Goal: Information Seeking & Learning: Learn about a topic

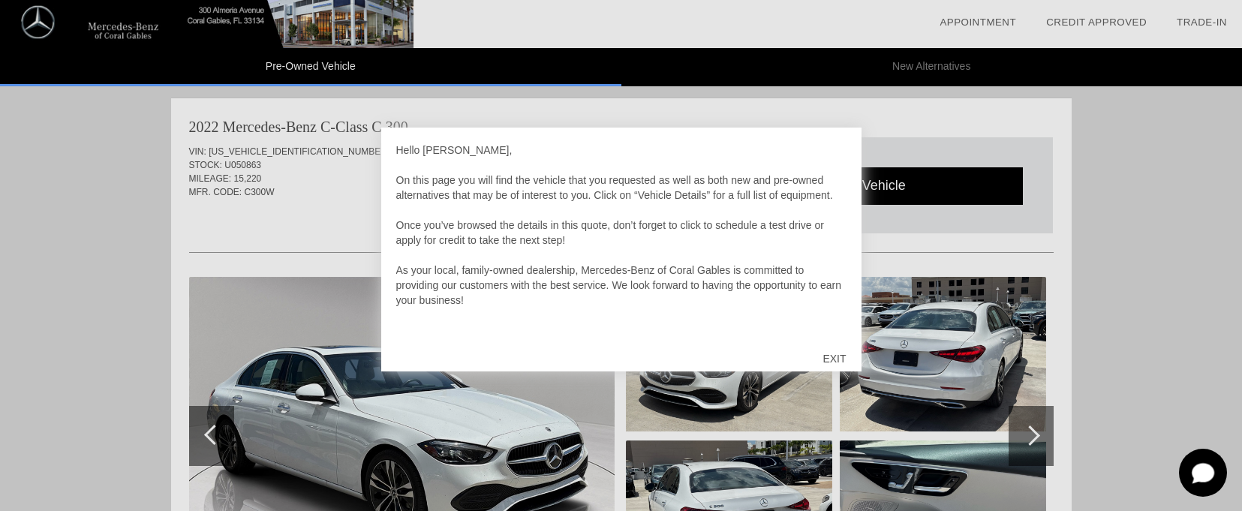
click at [832, 356] on div "EXIT" at bounding box center [833, 358] width 53 height 45
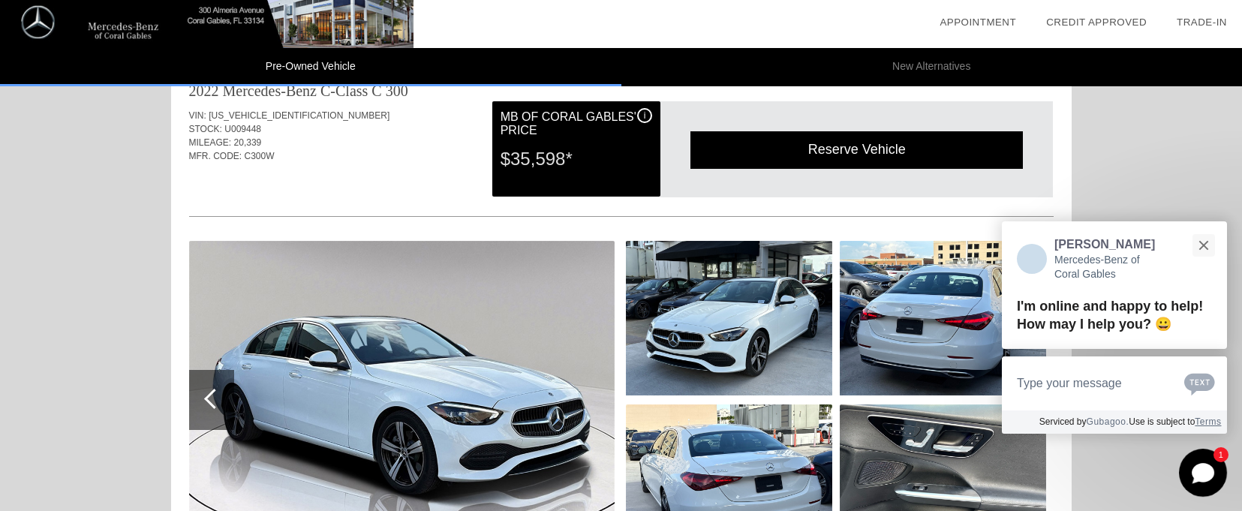
scroll to position [730, 0]
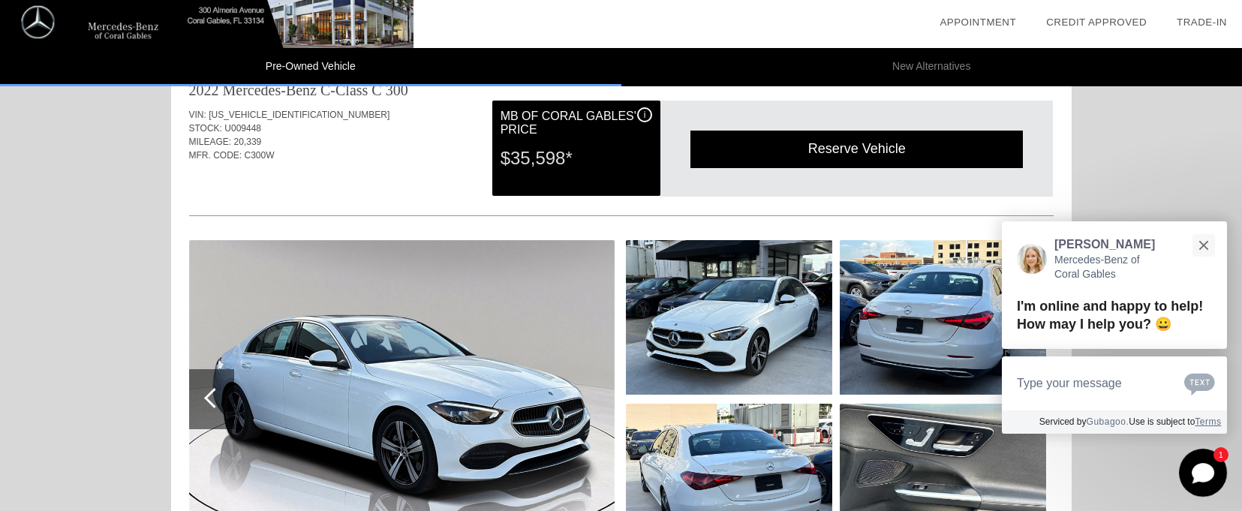
click at [437, 336] on img at bounding box center [402, 399] width 426 height 318
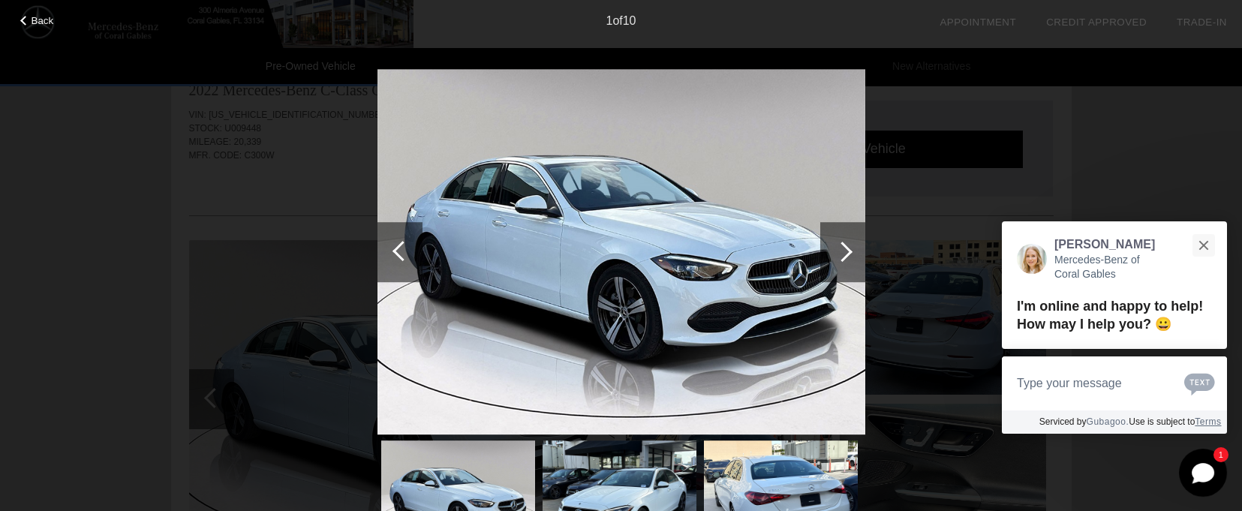
click at [437, 336] on img at bounding box center [621, 252] width 488 height 366
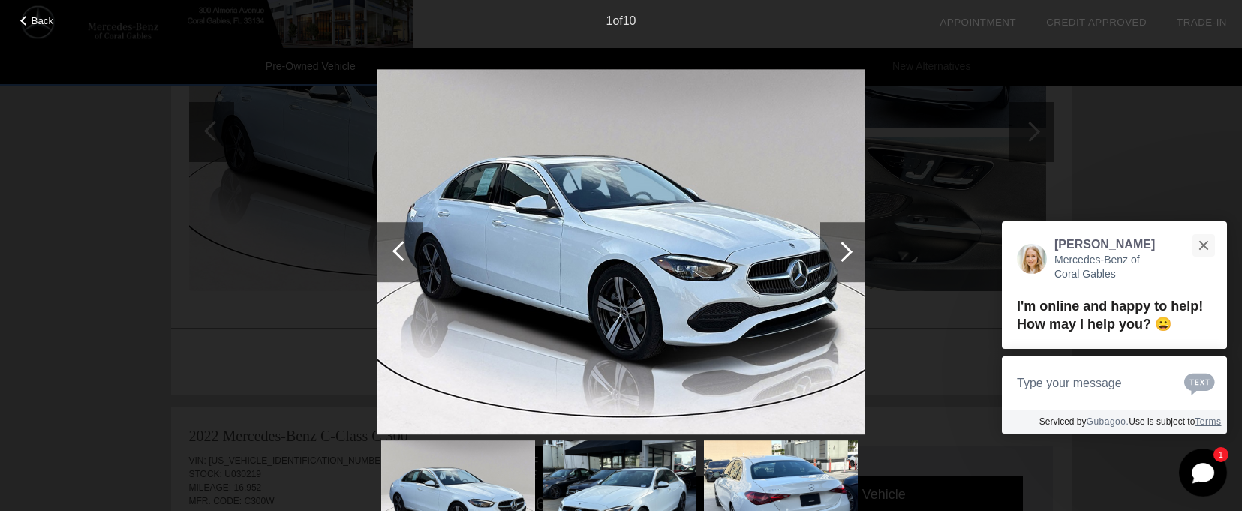
scroll to position [1002, 0]
click at [33, 18] on span "Back" at bounding box center [43, 20] width 23 height 11
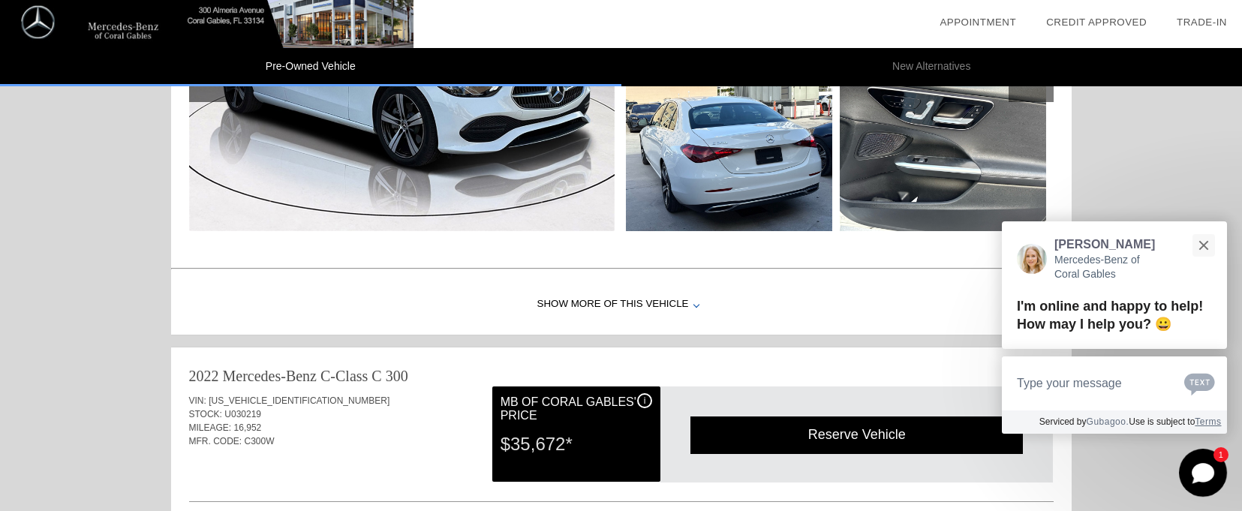
scroll to position [1064, 0]
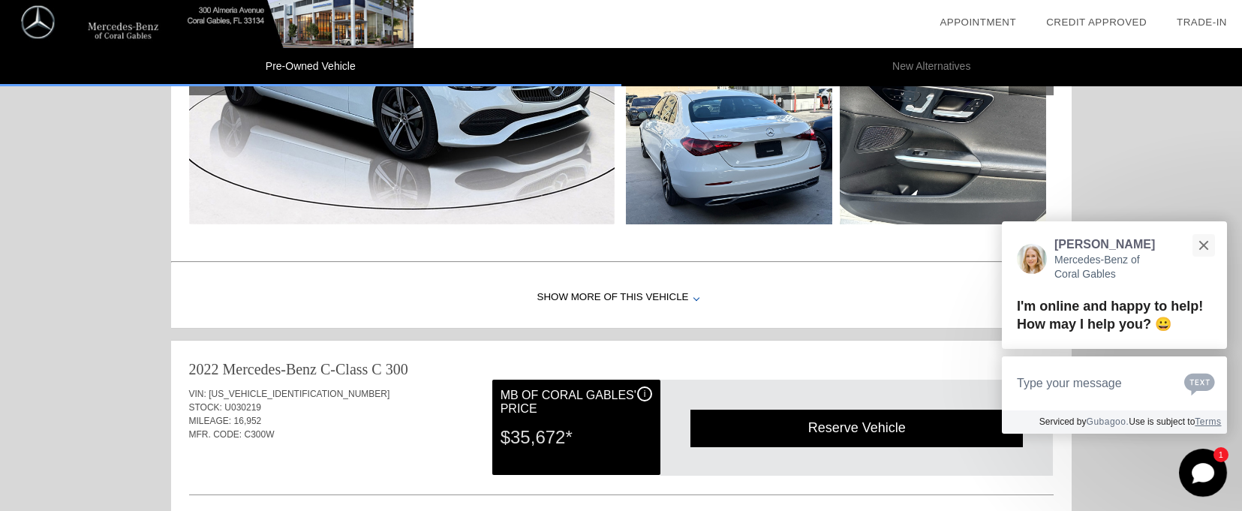
click at [631, 294] on div "Show More of this Vehicle" at bounding box center [621, 298] width 901 height 60
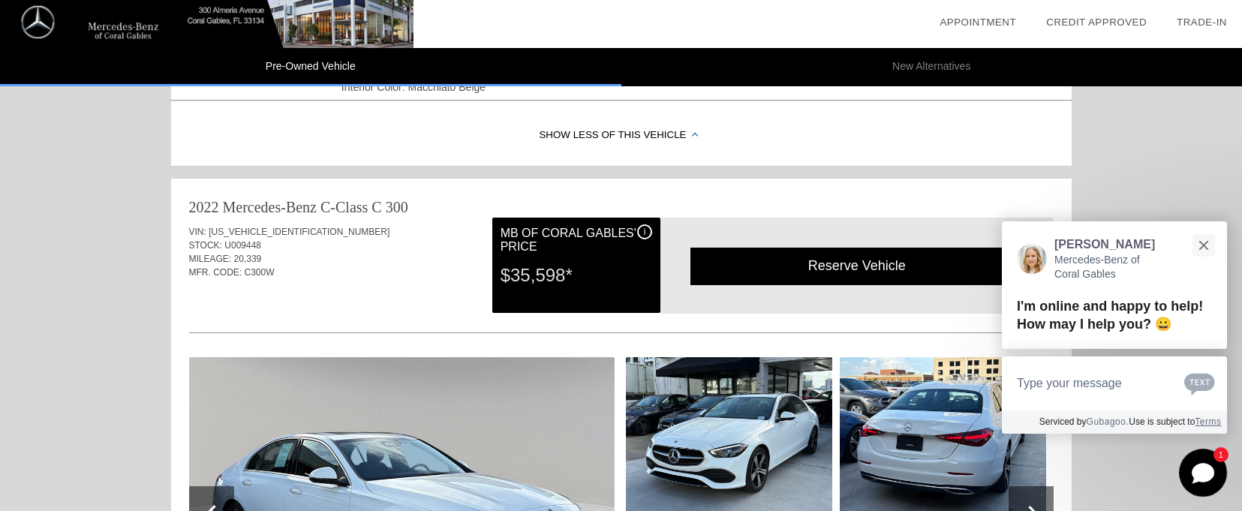
scroll to position [582, 0]
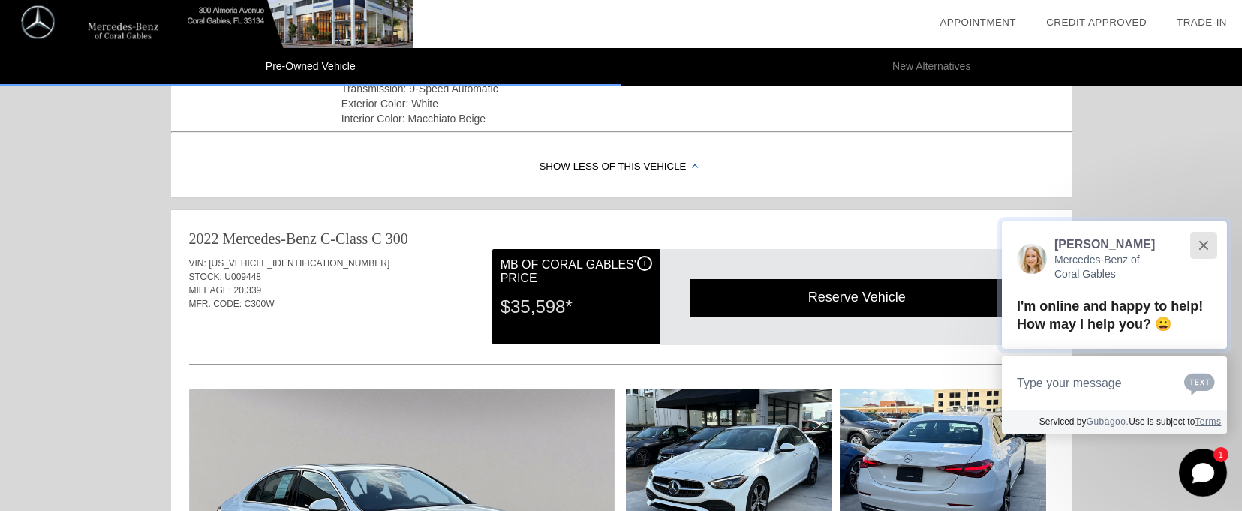
click at [1201, 243] on div "Close" at bounding box center [1203, 245] width 10 height 10
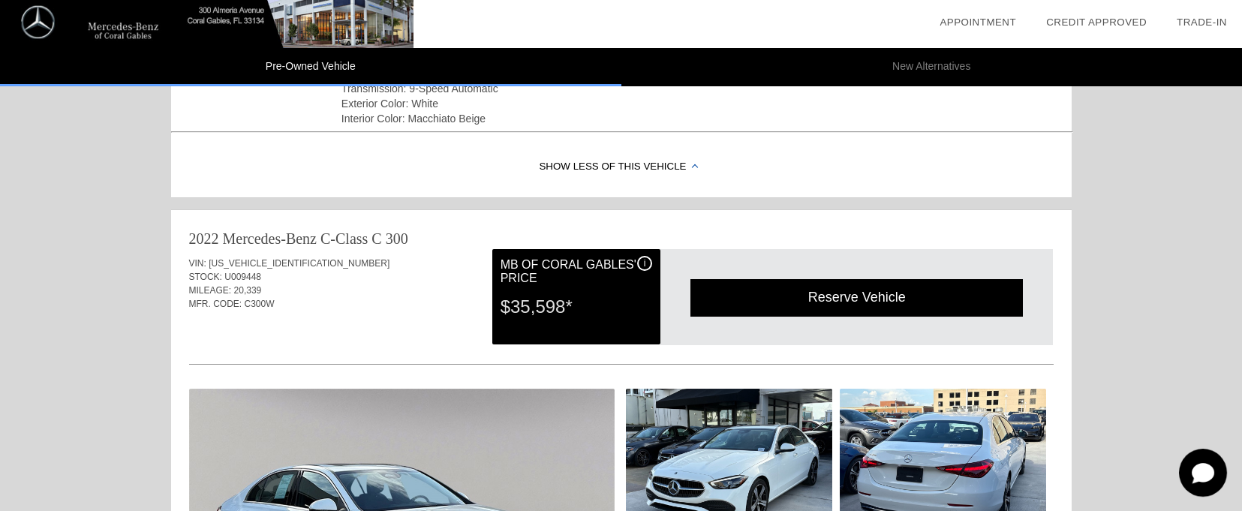
click at [296, 266] on span "[US_VEHICLE_IDENTIFICATION_NUMBER]" at bounding box center [299, 263] width 181 height 11
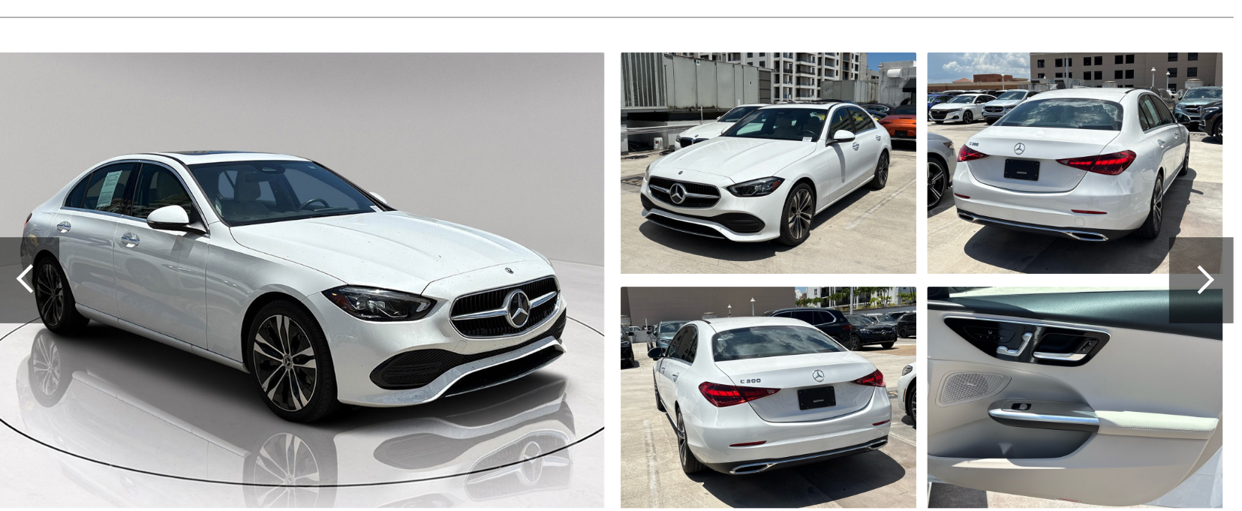
scroll to position [92, 0]
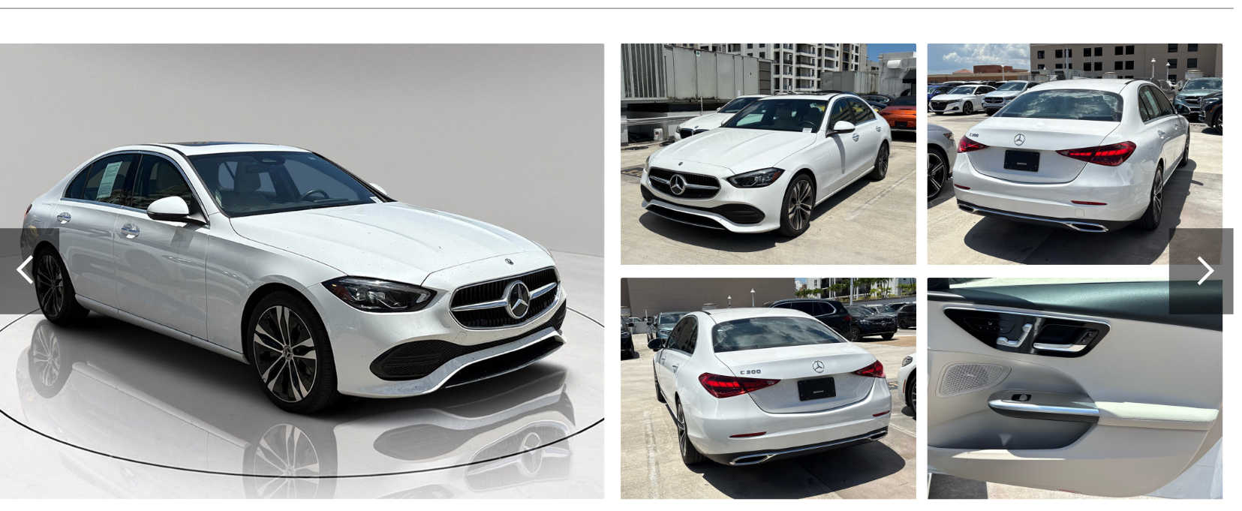
click at [454, 408] on img at bounding box center [402, 344] width 426 height 318
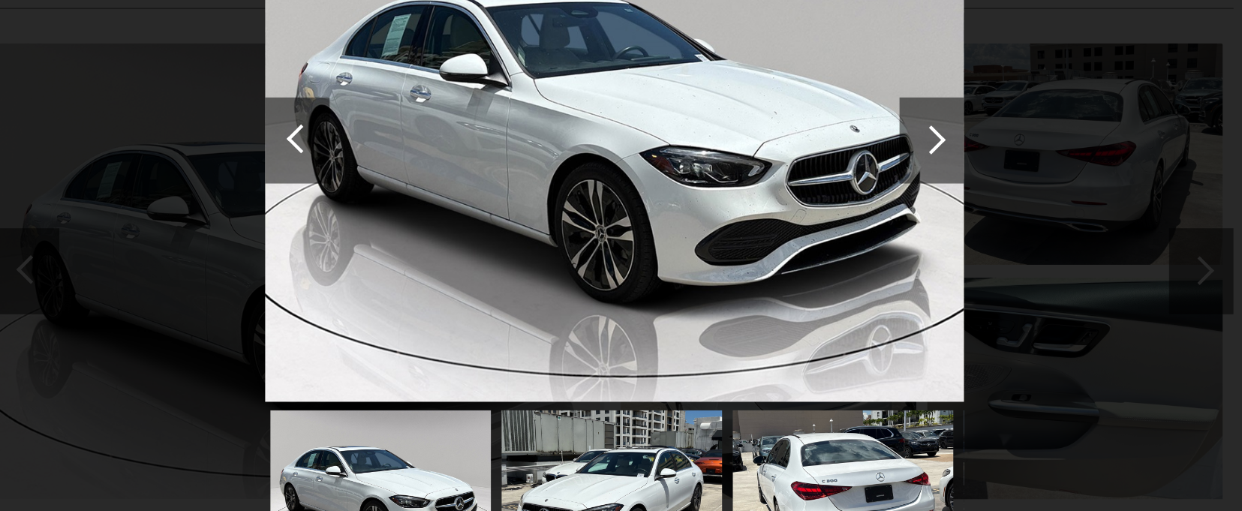
click at [852, 245] on div at bounding box center [842, 252] width 45 height 60
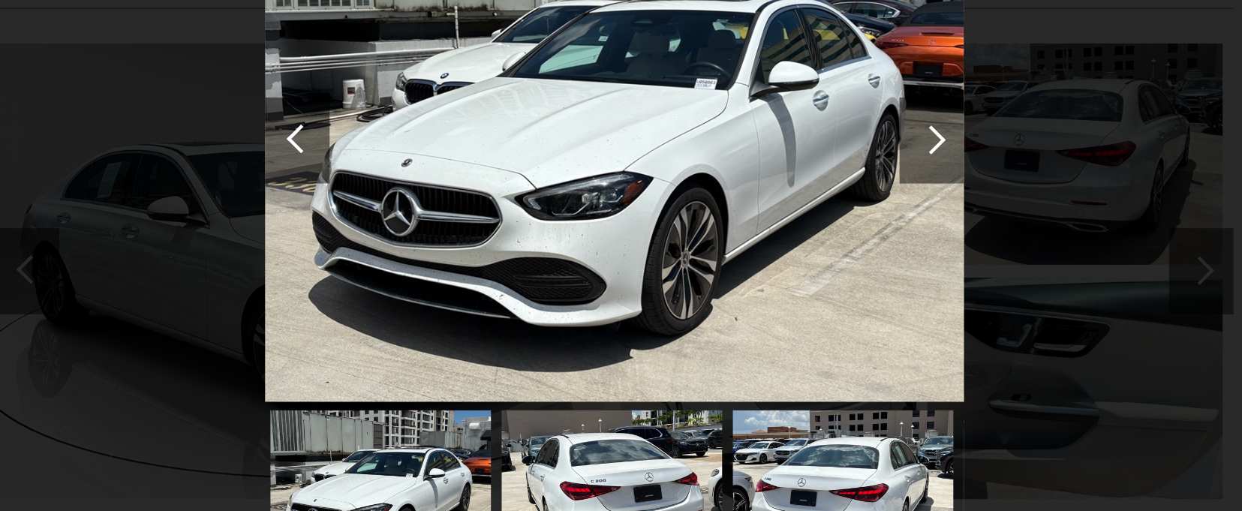
click at [848, 248] on div at bounding box center [842, 252] width 20 height 20
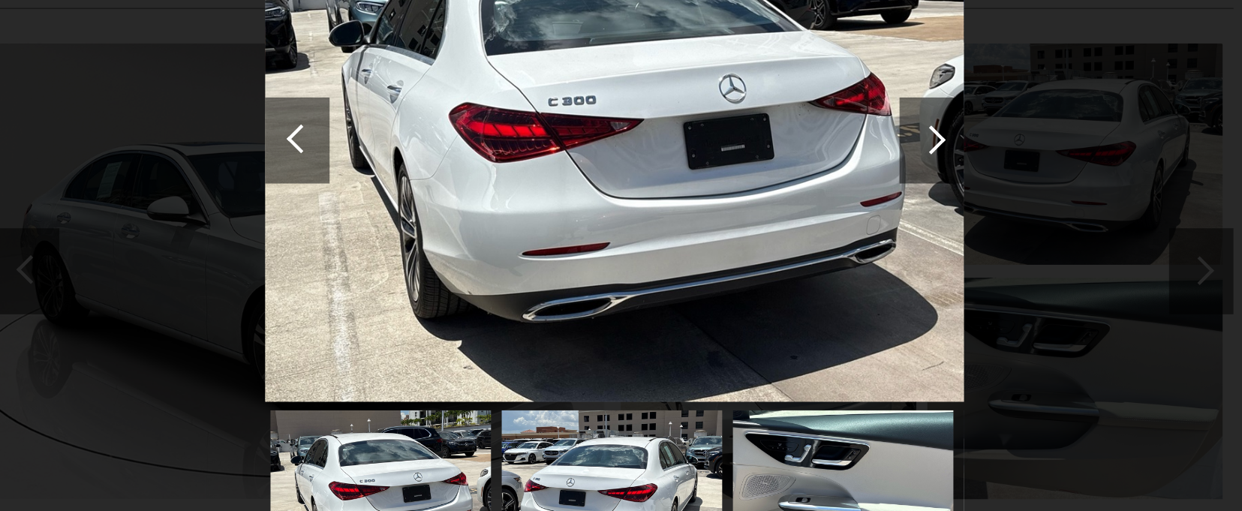
click at [848, 248] on div at bounding box center [842, 252] width 20 height 20
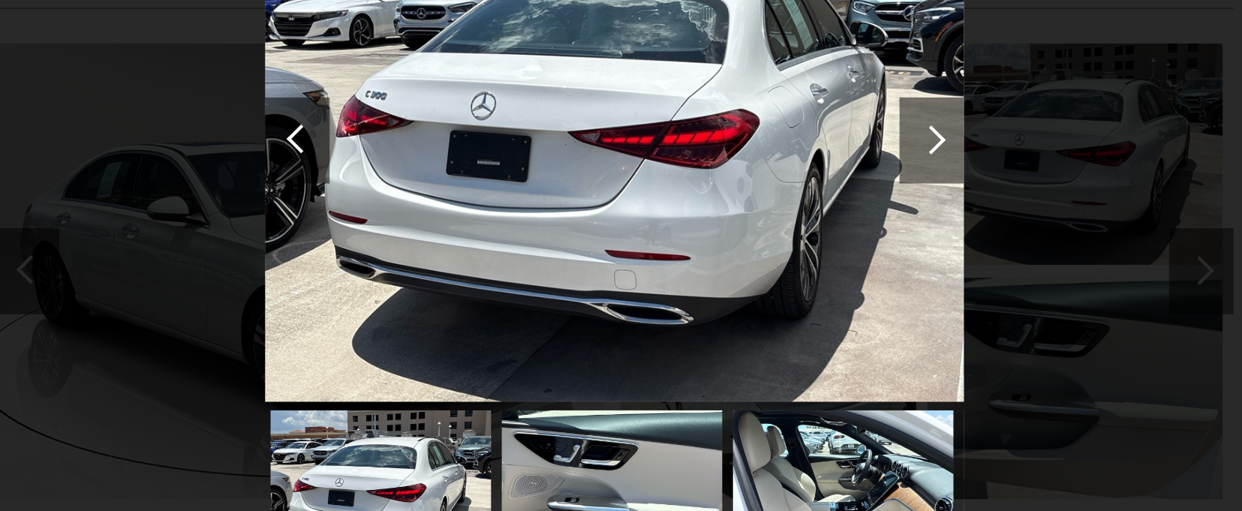
click at [848, 248] on div at bounding box center [842, 252] width 20 height 20
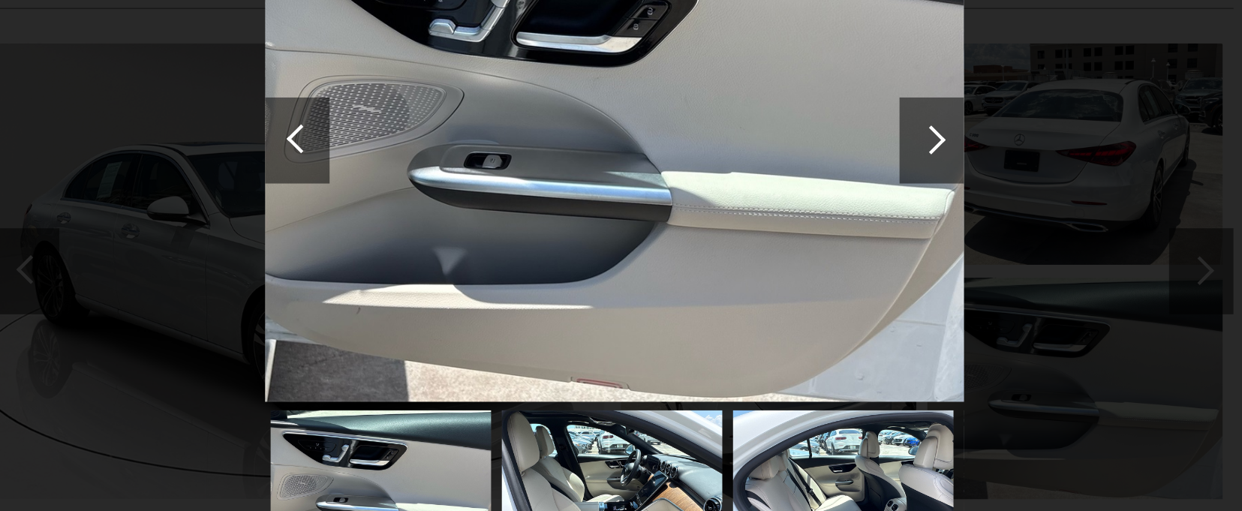
click at [848, 248] on div at bounding box center [842, 252] width 20 height 20
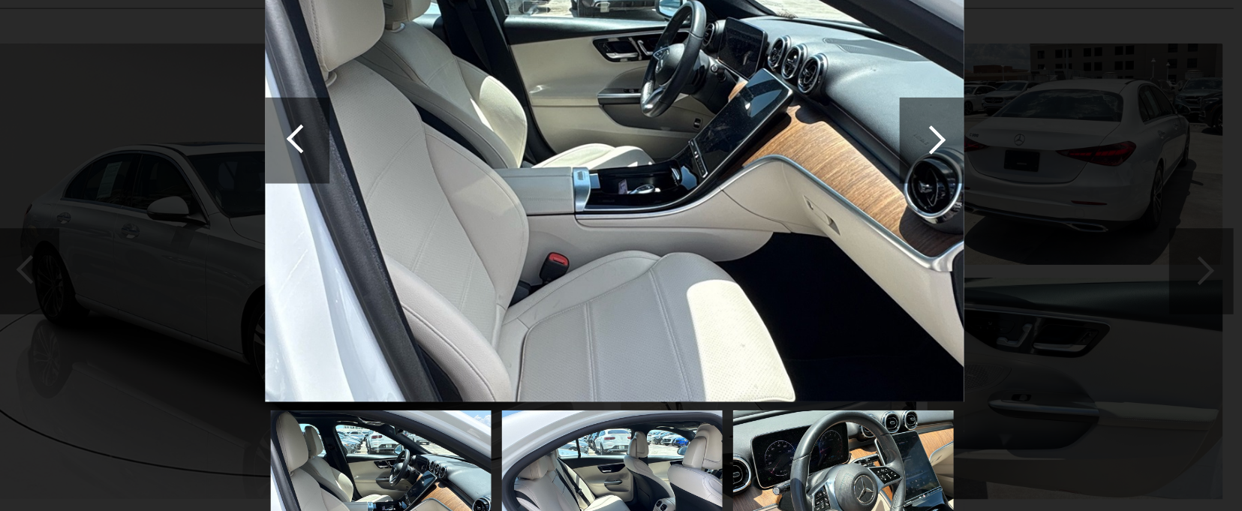
click at [848, 248] on div at bounding box center [842, 252] width 20 height 20
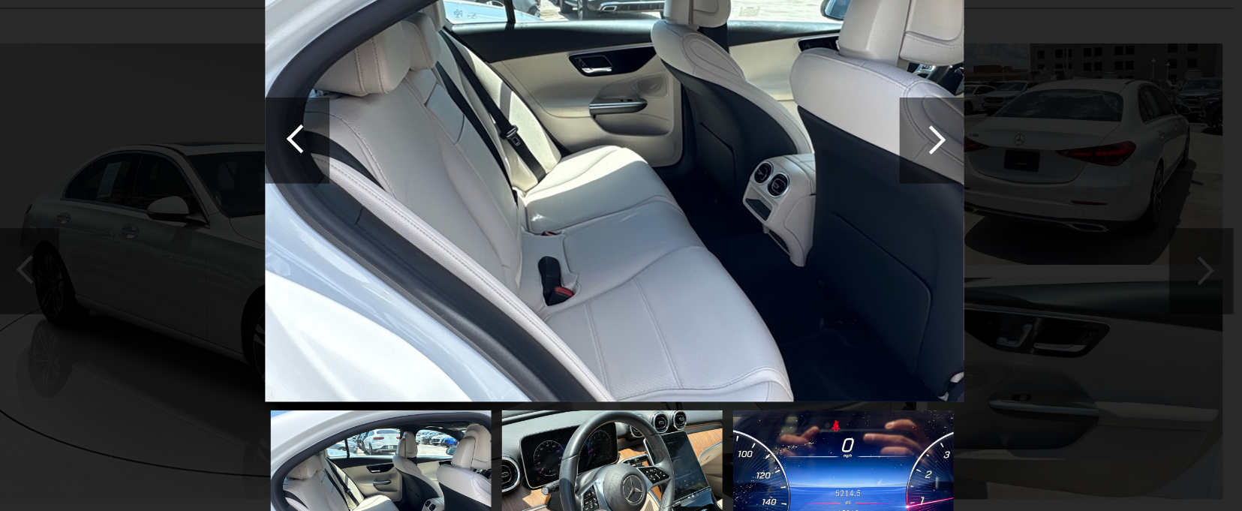
click at [848, 248] on div at bounding box center [842, 252] width 20 height 20
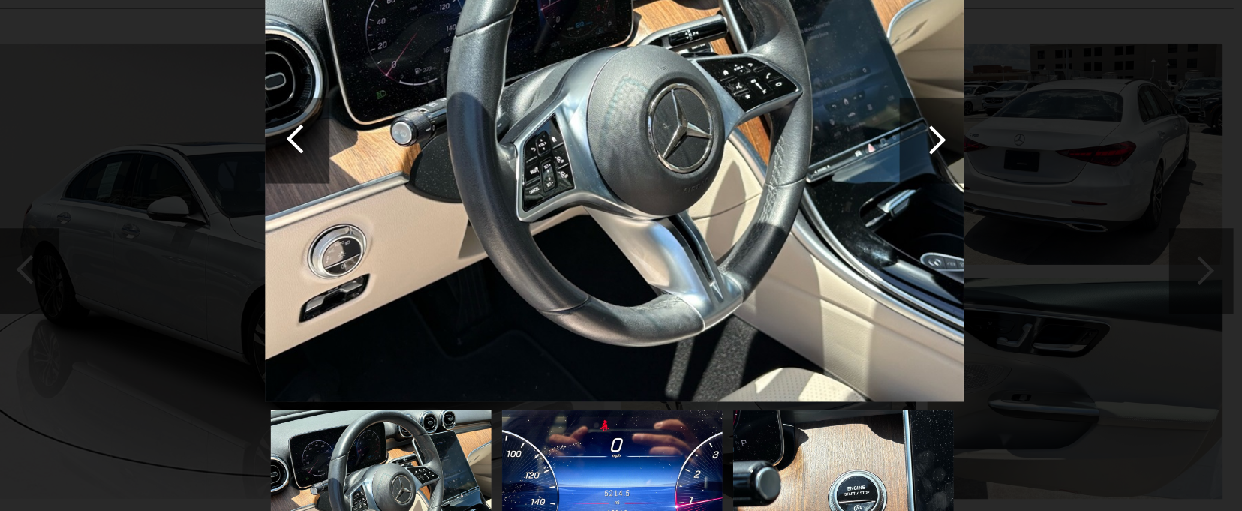
click at [848, 248] on div at bounding box center [842, 252] width 20 height 20
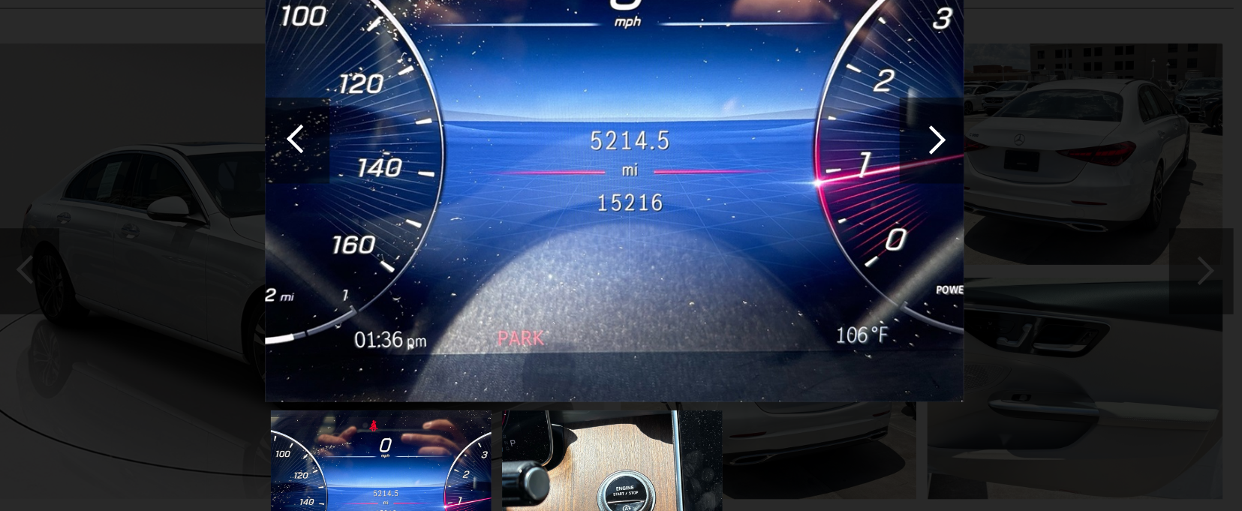
click at [848, 248] on div at bounding box center [842, 252] width 20 height 20
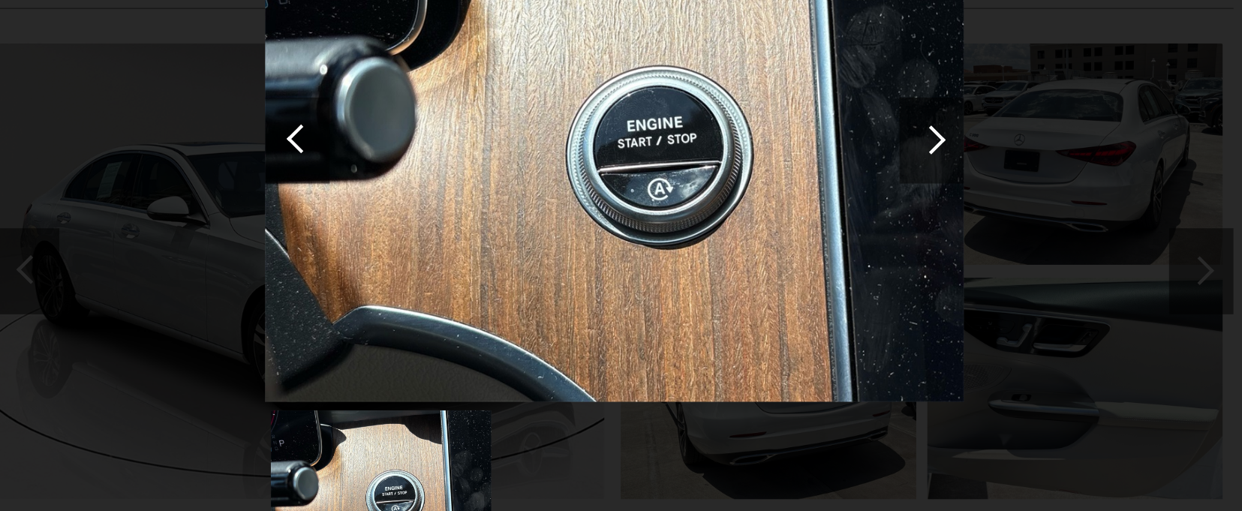
click at [848, 248] on div at bounding box center [842, 252] width 20 height 20
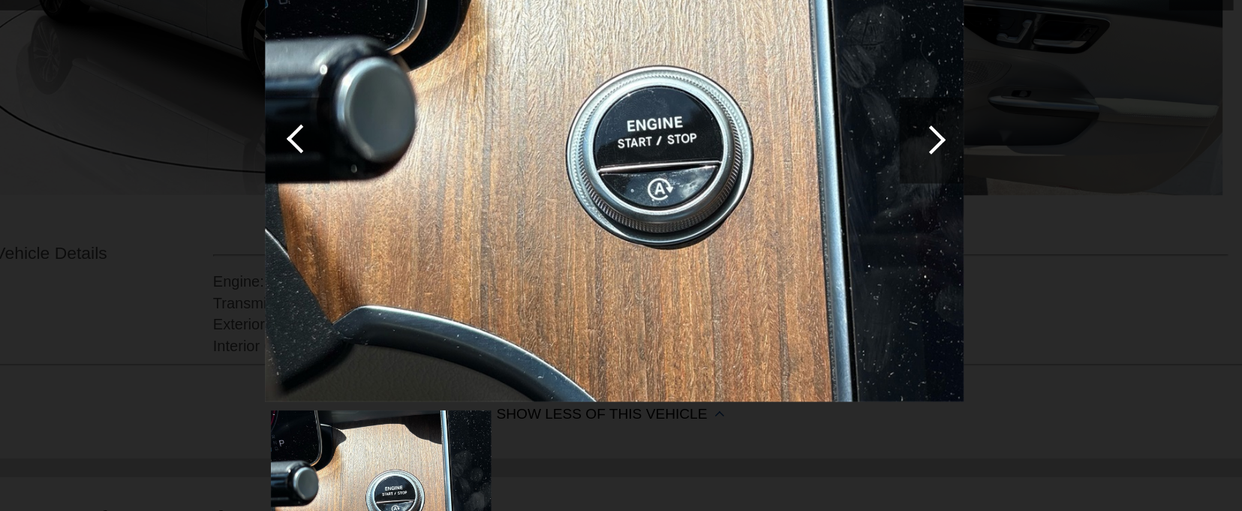
scroll to position [320, 0]
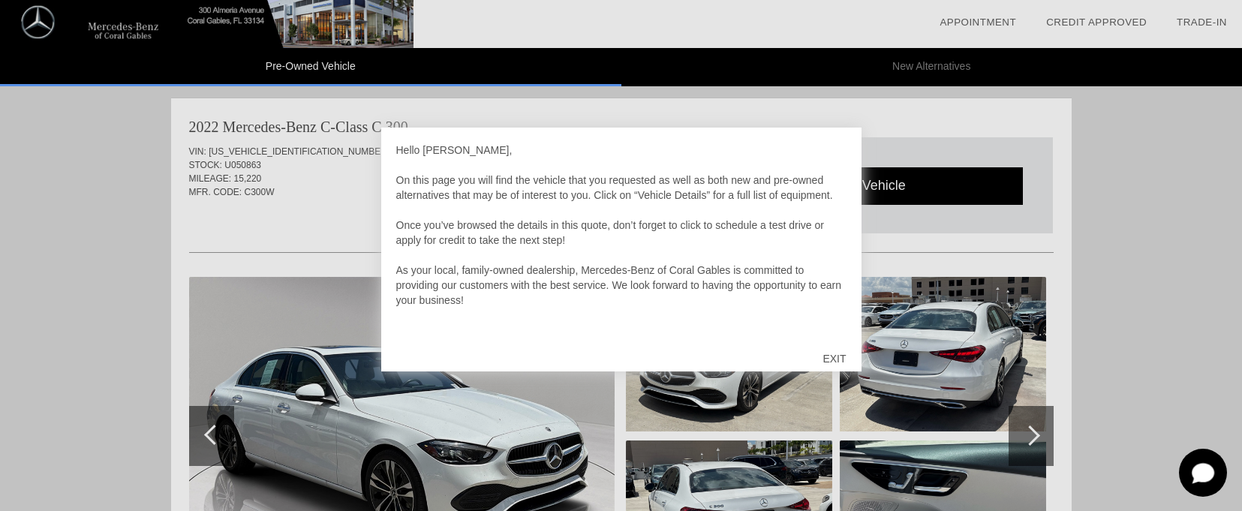
click at [835, 356] on div "EXIT" at bounding box center [833, 358] width 53 height 45
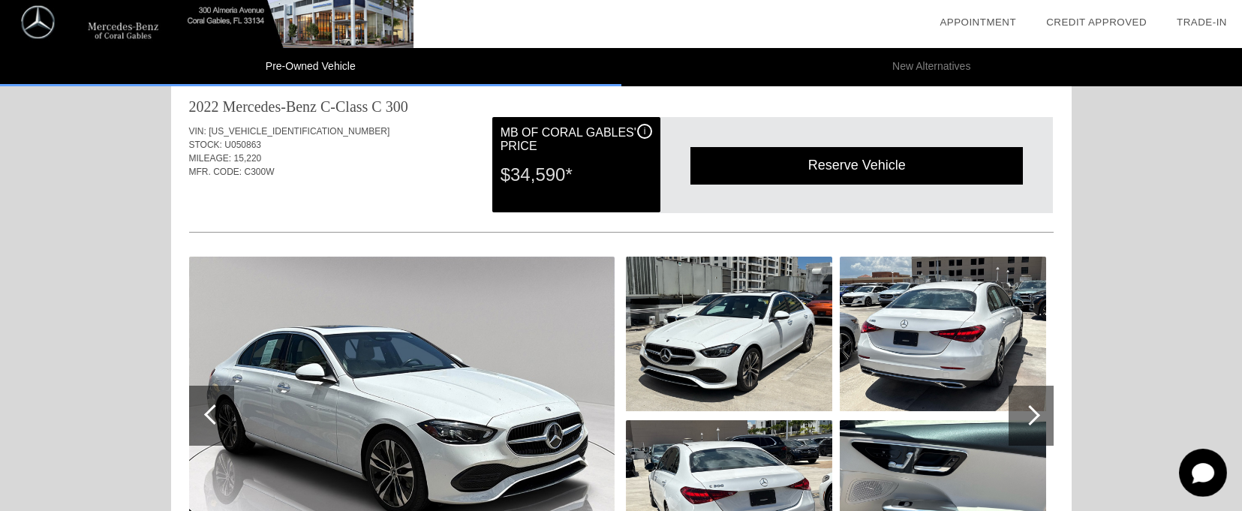
scroll to position [8, 0]
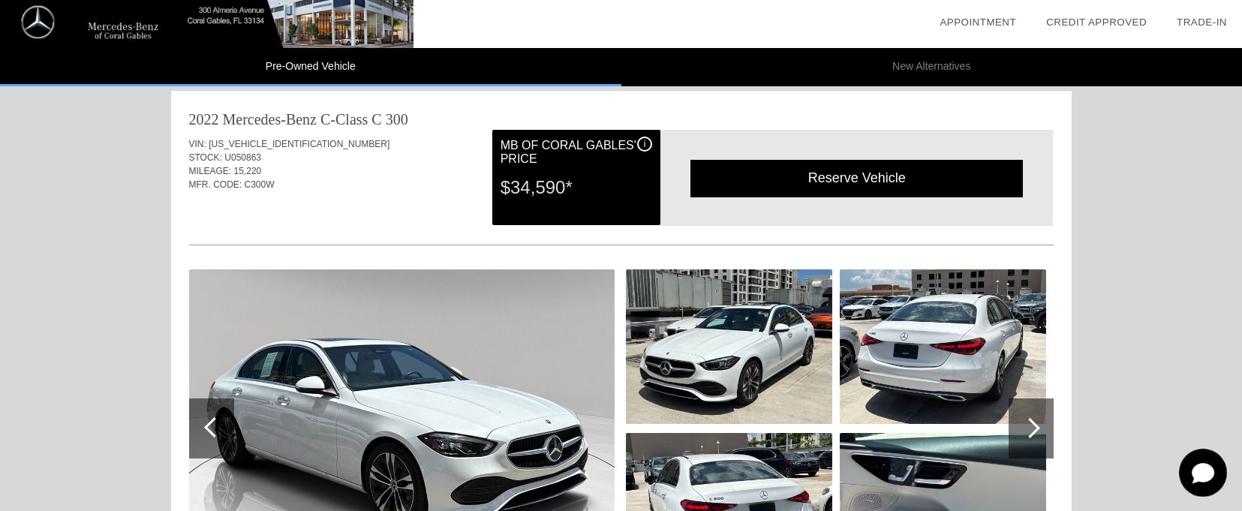
click at [457, 415] on img at bounding box center [402, 428] width 426 height 318
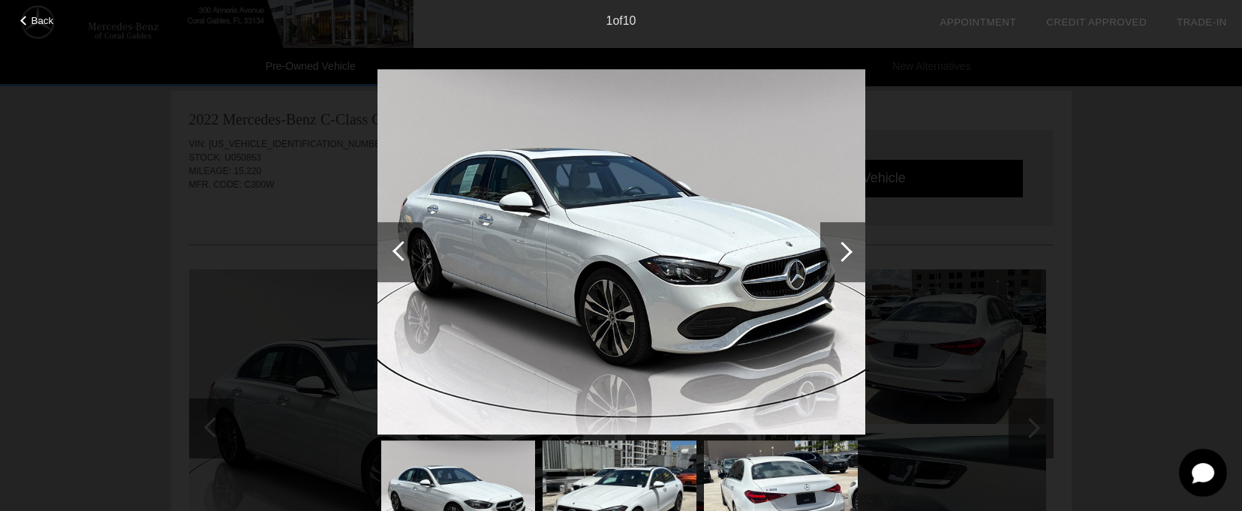
click at [457, 415] on img at bounding box center [621, 252] width 488 height 366
click at [41, 20] on span "Back" at bounding box center [43, 20] width 23 height 11
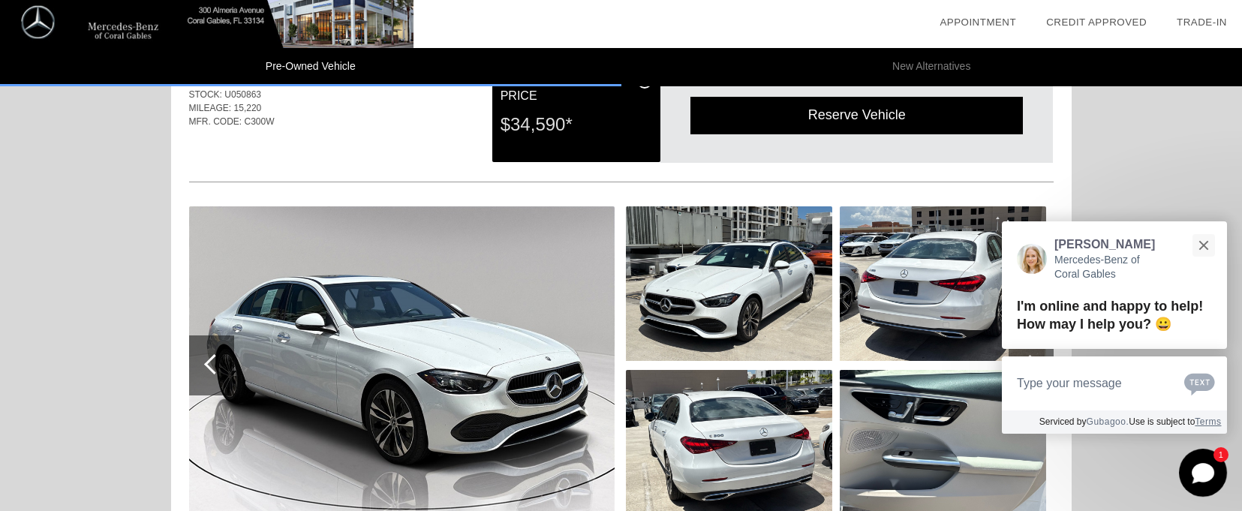
scroll to position [0, 0]
